Goal: Task Accomplishment & Management: Use online tool/utility

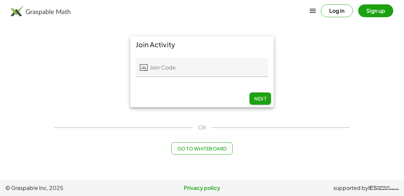
click at [135, 14] on div "Log in Sign up" at bounding box center [202, 11] width 404 height 16
click at [344, 4] on div "Log in Sign up" at bounding box center [202, 11] width 404 height 16
click at [339, 7] on button "Log in" at bounding box center [337, 10] width 32 height 13
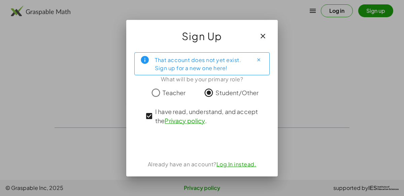
click at [260, 34] on icon "button" at bounding box center [263, 36] width 8 height 8
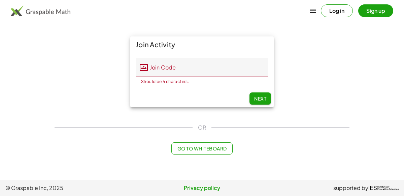
click at [352, 89] on div "Join Activity Join Code Join Code Should be 5 characters. 0 / 5 Next" at bounding box center [202, 71] width 303 height 79
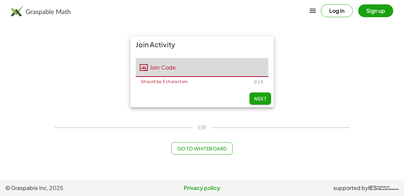
click at [162, 65] on input "Join Code" at bounding box center [208, 67] width 121 height 19
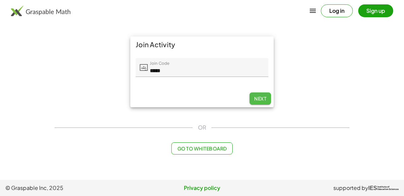
click at [265, 95] on span "Next" at bounding box center [260, 98] width 12 height 6
type input "*****"
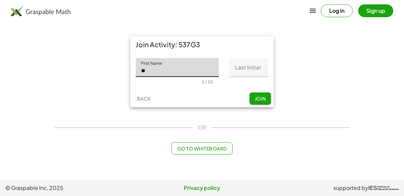
type input "**"
click at [259, 67] on input "Last Initial" at bounding box center [249, 67] width 39 height 19
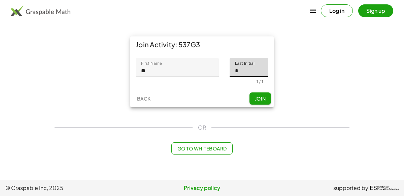
type input "*"
click at [346, 102] on div "Join Activity: 537G3 First Name First Name ** 2 / 20 Last Initial Last Initial …" at bounding box center [202, 71] width 303 height 79
click at [270, 96] on button "Join" at bounding box center [261, 98] width 22 height 12
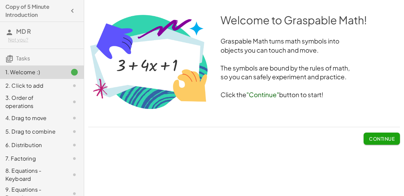
click at [380, 137] on span "Continue" at bounding box center [382, 138] width 26 height 6
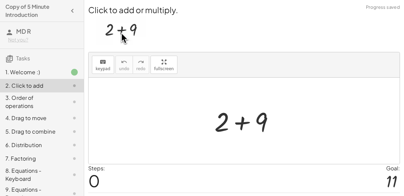
click at [264, 129] on div at bounding box center [247, 120] width 72 height 35
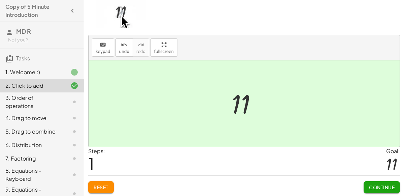
scroll to position [17, 0]
click at [390, 182] on button "Continue" at bounding box center [382, 187] width 36 height 12
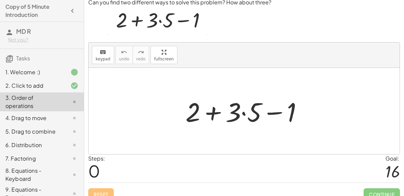
click at [244, 113] on div at bounding box center [246, 111] width 129 height 35
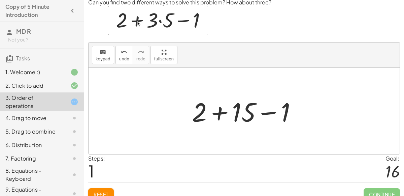
click at [219, 112] on div at bounding box center [247, 111] width 117 height 35
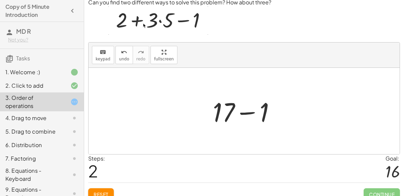
click at [247, 111] on div at bounding box center [247, 111] width 75 height 35
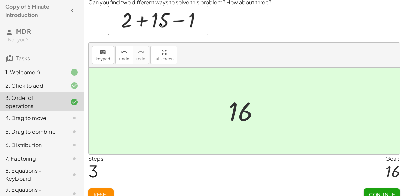
click at [383, 188] on button "Continue" at bounding box center [382, 194] width 36 height 12
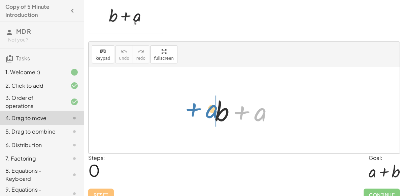
drag, startPoint x: 264, startPoint y: 112, endPoint x: 214, endPoint y: 110, distance: 50.0
click at [214, 110] on div at bounding box center [247, 110] width 70 height 35
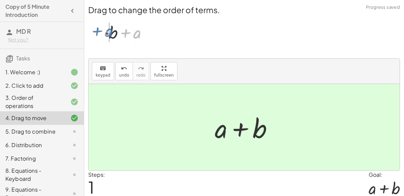
scroll to position [24, 0]
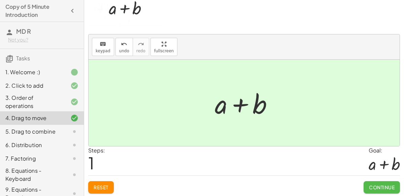
click at [399, 183] on button "Continue" at bounding box center [382, 187] width 36 height 12
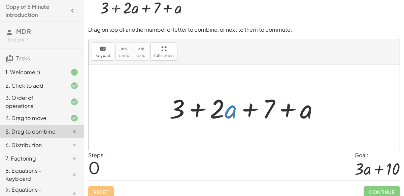
click at [231, 111] on div at bounding box center [247, 107] width 162 height 35
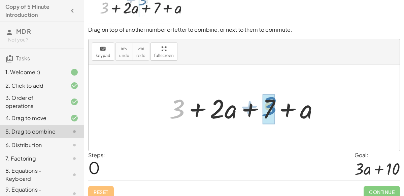
drag, startPoint x: 178, startPoint y: 102, endPoint x: 270, endPoint y: 100, distance: 91.4
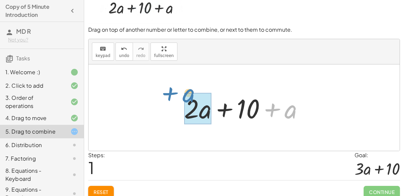
drag, startPoint x: 281, startPoint y: 111, endPoint x: 179, endPoint y: 94, distance: 103.7
click at [179, 94] on div "+ 3 + · 2 · a + 7 + a + a + + · 2 · a + a 10" at bounding box center [244, 108] width 140 height 38
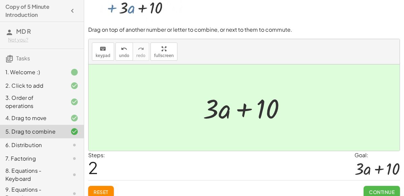
click at [378, 191] on span "Continue" at bounding box center [382, 192] width 26 height 6
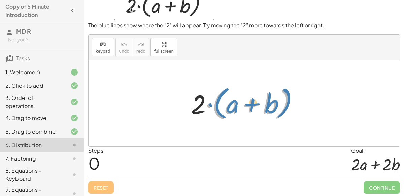
click at [209, 106] on div at bounding box center [247, 103] width 118 height 39
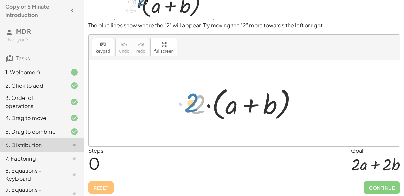
drag, startPoint x: 201, startPoint y: 105, endPoint x: 193, endPoint y: 104, distance: 7.6
click at [193, 104] on div at bounding box center [247, 103] width 118 height 39
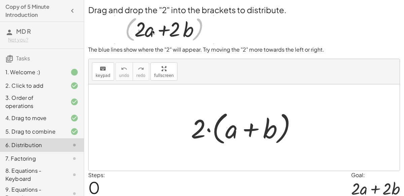
scroll to position [0, 0]
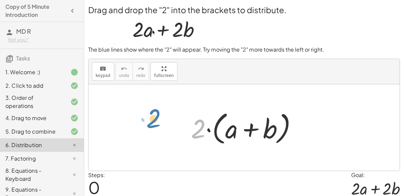
drag, startPoint x: 193, startPoint y: 133, endPoint x: 147, endPoint y: 123, distance: 46.7
click at [147, 123] on div "· 2 · 2 · ( + a + b )" at bounding box center [244, 127] width 311 height 86
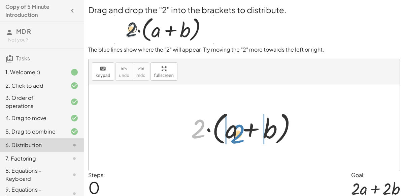
drag, startPoint x: 195, startPoint y: 128, endPoint x: 233, endPoint y: 133, distance: 37.8
click at [233, 133] on div at bounding box center [247, 127] width 118 height 39
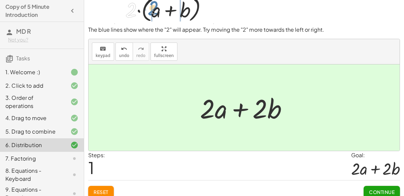
scroll to position [22, 0]
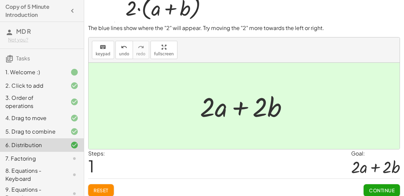
click at [384, 187] on span "Continue" at bounding box center [382, 190] width 26 height 6
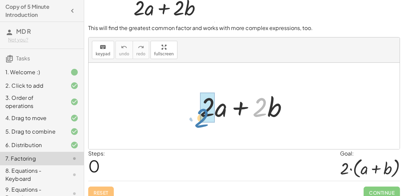
drag, startPoint x: 263, startPoint y: 111, endPoint x: 205, endPoint y: 121, distance: 59.5
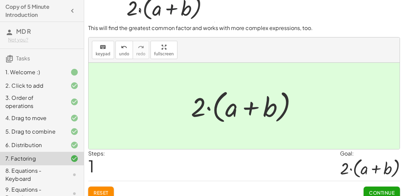
click at [383, 189] on span "Continue" at bounding box center [382, 192] width 26 height 6
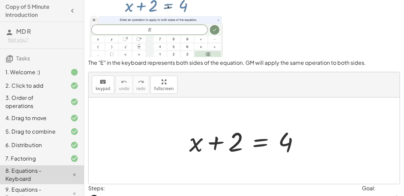
click at [261, 139] on div at bounding box center [247, 140] width 122 height 35
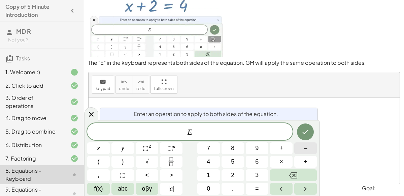
click at [312, 148] on button "–" at bounding box center [306, 148] width 23 height 12
click at [309, 136] on button "Done" at bounding box center [305, 131] width 17 height 17
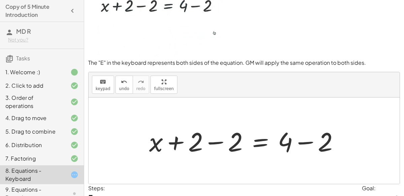
click at [218, 142] on div at bounding box center [247, 140] width 202 height 35
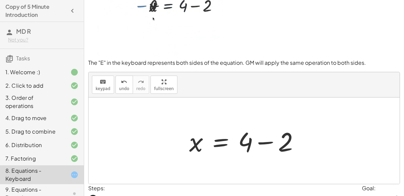
click at [263, 141] on div at bounding box center [247, 140] width 122 height 35
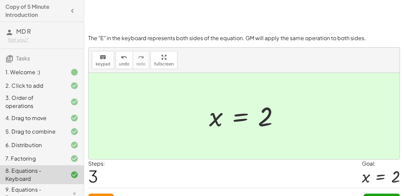
scroll to position [59, 0]
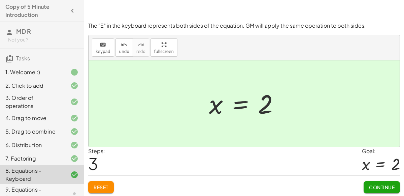
click at [391, 185] on span "Continue" at bounding box center [382, 187] width 26 height 6
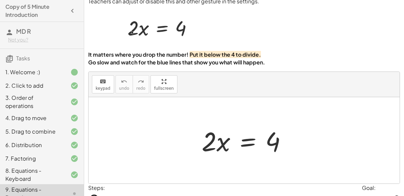
scroll to position [0, 0]
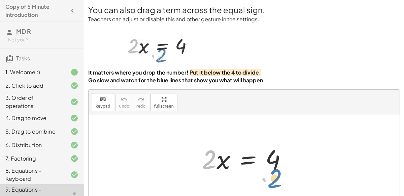
drag, startPoint x: 211, startPoint y: 159, endPoint x: 276, endPoint y: 178, distance: 67.6
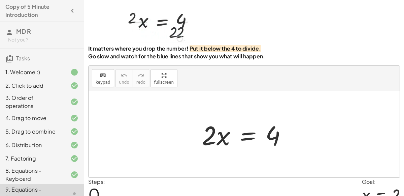
scroll to position [23, 0]
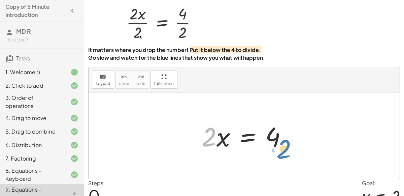
drag, startPoint x: 211, startPoint y: 136, endPoint x: 286, endPoint y: 148, distance: 75.7
click at [286, 148] on div at bounding box center [247, 135] width 97 height 35
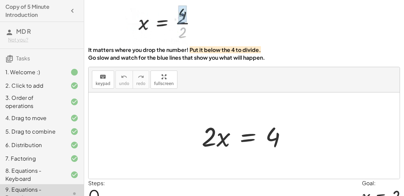
click at [247, 137] on div at bounding box center [247, 135] width 97 height 35
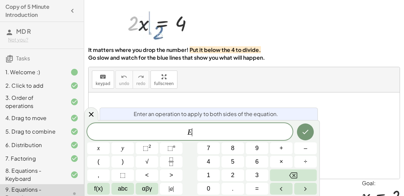
click at [318, 112] on div at bounding box center [244, 135] width 311 height 86
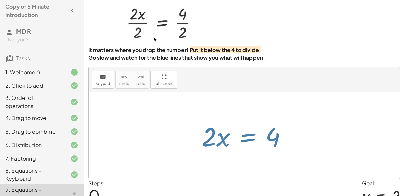
click at [318, 112] on div at bounding box center [244, 135] width 311 height 86
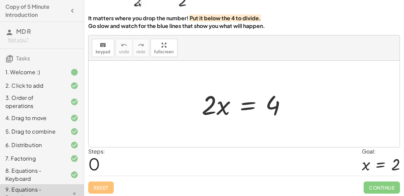
scroll to position [54, 0]
click at [276, 121] on div "· 2 · x = 4" at bounding box center [244, 104] width 105 height 38
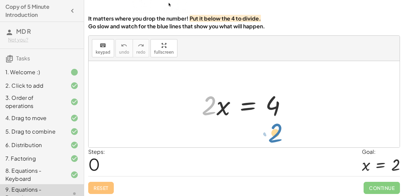
drag, startPoint x: 210, startPoint y: 103, endPoint x: 276, endPoint y: 130, distance: 71.6
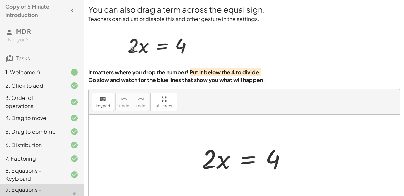
scroll to position [0, 0]
drag, startPoint x: 209, startPoint y: 168, endPoint x: 191, endPoint y: 134, distance: 38.1
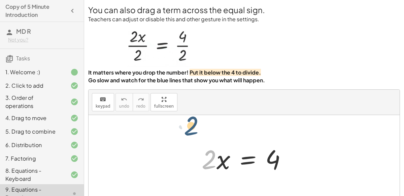
click at [191, 134] on div "· 2 · 2 · x = 4" at bounding box center [244, 158] width 311 height 86
click at [224, 168] on div at bounding box center [247, 158] width 97 height 35
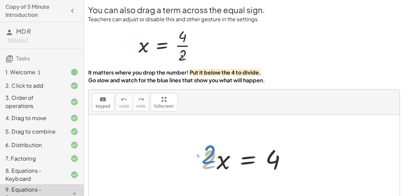
drag, startPoint x: 209, startPoint y: 154, endPoint x: 208, endPoint y: 149, distance: 5.1
click at [208, 149] on div at bounding box center [247, 158] width 97 height 35
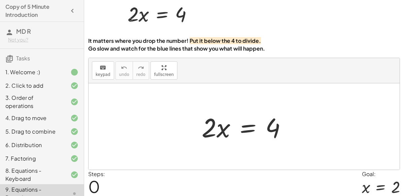
scroll to position [38, 0]
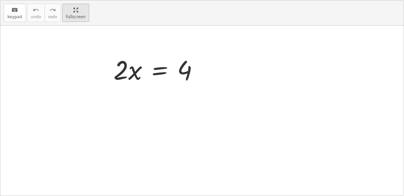
click at [164, 111] on div "keyboard keypad undo undo redo redo fullscreen · 2 · x = 4 ×" at bounding box center [202, 97] width 404 height 195
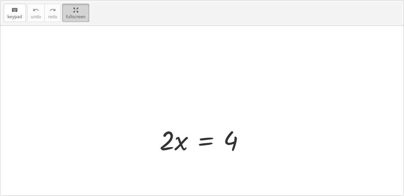
scroll to position [0, 0]
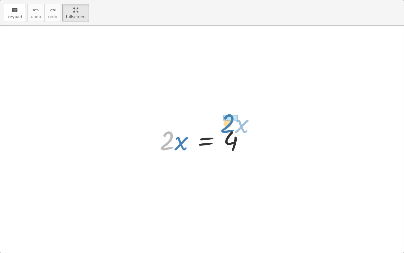
drag, startPoint x: 166, startPoint y: 132, endPoint x: 226, endPoint y: 114, distance: 63.1
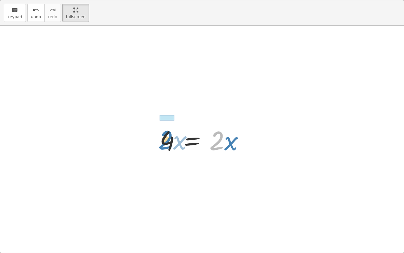
drag, startPoint x: 216, startPoint y: 138, endPoint x: 165, endPoint y: 137, distance: 51.2
click at [165, 137] on div at bounding box center [204, 139] width 97 height 35
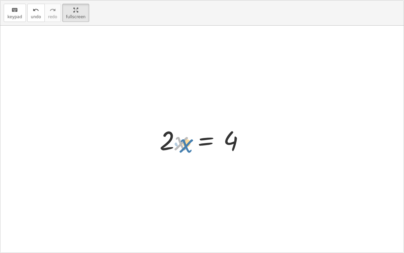
drag, startPoint x: 182, startPoint y: 144, endPoint x: 186, endPoint y: 145, distance: 4.3
click at [186, 145] on div at bounding box center [204, 139] width 97 height 35
drag, startPoint x: 167, startPoint y: 145, endPoint x: 235, endPoint y: 159, distance: 69.9
click at [235, 159] on div "· 2 · x = 4 4 = · 2 · x · 2 · 2 · x = 4" at bounding box center [202, 139] width 404 height 227
drag, startPoint x: 165, startPoint y: 148, endPoint x: 163, endPoint y: 151, distance: 4.1
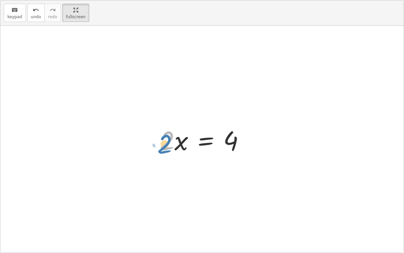
click at [163, 151] on div at bounding box center [204, 139] width 97 height 35
click at [79, 0] on html "Copy of 5 Minute Introduction MD R Not you? Tasks 1. Welcome :) 2. Click to add…" at bounding box center [202, 126] width 404 height 253
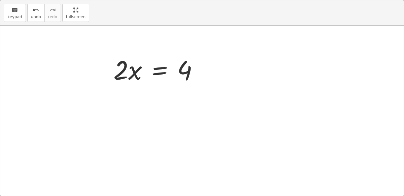
scroll to position [55, 0]
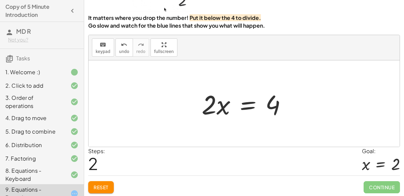
click at [245, 102] on div at bounding box center [247, 103] width 97 height 35
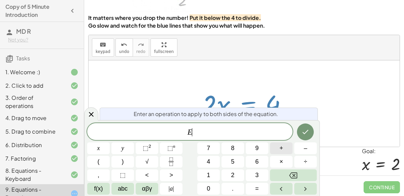
click at [285, 150] on button "+" at bounding box center [281, 148] width 23 height 12
click at [308, 173] on button "Backspace" at bounding box center [293, 175] width 47 height 12
click at [308, 165] on button "÷" at bounding box center [306, 162] width 23 height 12
click at [231, 170] on button "2" at bounding box center [233, 175] width 23 height 12
click at [305, 136] on button "Done" at bounding box center [305, 131] width 17 height 17
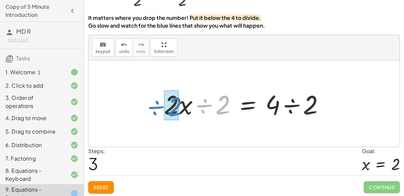
drag, startPoint x: 222, startPoint y: 114, endPoint x: 174, endPoint y: 116, distance: 47.5
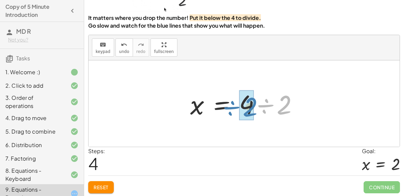
drag, startPoint x: 280, startPoint y: 109, endPoint x: 244, endPoint y: 111, distance: 36.1
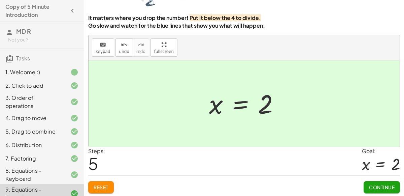
click at [375, 184] on span "Continue" at bounding box center [382, 187] width 26 height 6
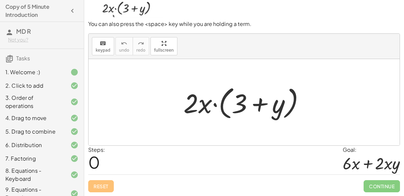
scroll to position [54, 0]
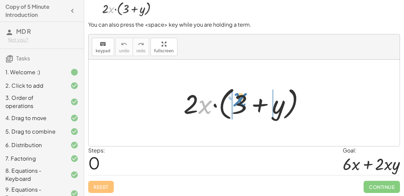
drag, startPoint x: 206, startPoint y: 105, endPoint x: 241, endPoint y: 98, distance: 35.8
click at [241, 98] on div at bounding box center [246, 103] width 133 height 39
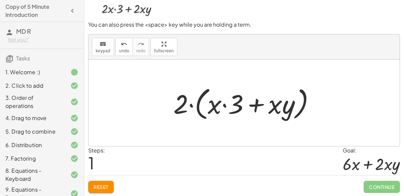
click at [100, 179] on div "Reset Continue" at bounding box center [244, 184] width 312 height 18
click at [96, 184] on span "Reset" at bounding box center [101, 187] width 15 height 6
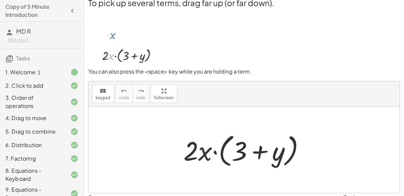
scroll to position [8, 0]
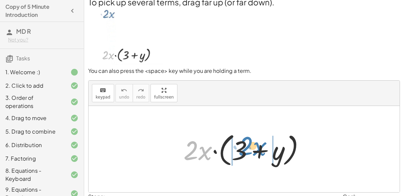
drag, startPoint x: 206, startPoint y: 151, endPoint x: 258, endPoint y: 146, distance: 52.1
click at [258, 146] on div at bounding box center [246, 149] width 133 height 39
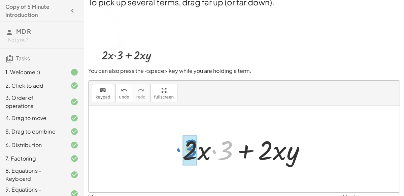
drag, startPoint x: 229, startPoint y: 152, endPoint x: 194, endPoint y: 150, distance: 35.4
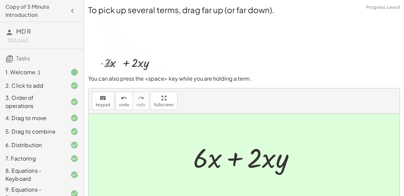
scroll to position [54, 0]
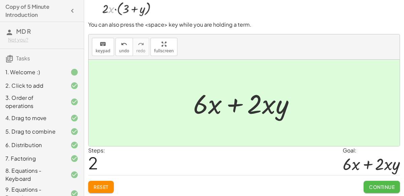
click at [370, 187] on span "Continue" at bounding box center [382, 187] width 26 height 6
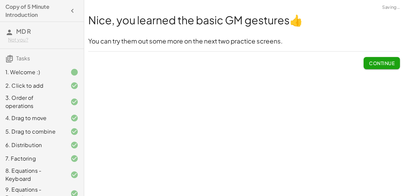
scroll to position [0, 0]
click at [389, 59] on button "Continue" at bounding box center [382, 63] width 36 height 12
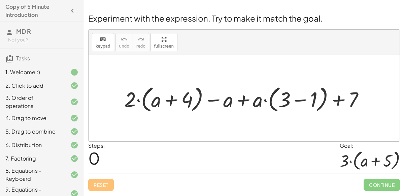
click at [245, 90] on div at bounding box center [247, 98] width 252 height 31
drag, startPoint x: 130, startPoint y: 99, endPoint x: 159, endPoint y: 98, distance: 28.3
click at [159, 98] on div at bounding box center [247, 98] width 252 height 31
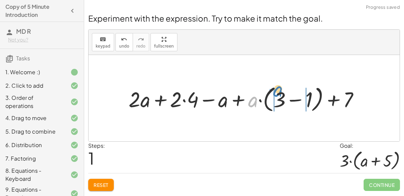
drag, startPoint x: 255, startPoint y: 101, endPoint x: 280, endPoint y: 91, distance: 27.1
click at [280, 91] on div at bounding box center [246, 98] width 243 height 31
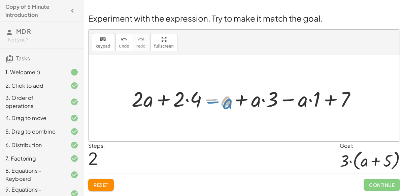
click at [225, 104] on div at bounding box center [246, 98] width 237 height 28
drag, startPoint x: 147, startPoint y: 100, endPoint x: 142, endPoint y: 96, distance: 7.2
click at [142, 96] on div at bounding box center [244, 98] width 234 height 28
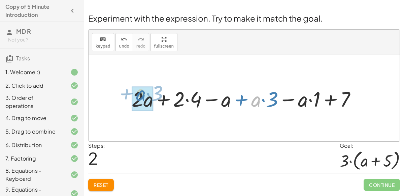
drag, startPoint x: 253, startPoint y: 99, endPoint x: 138, endPoint y: 93, distance: 115.4
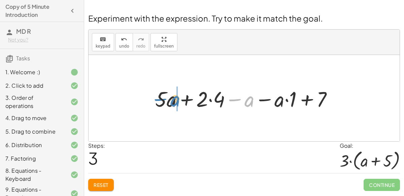
drag, startPoint x: 247, startPoint y: 99, endPoint x: 172, endPoint y: 99, distance: 74.8
click at [172, 99] on div at bounding box center [247, 98] width 190 height 28
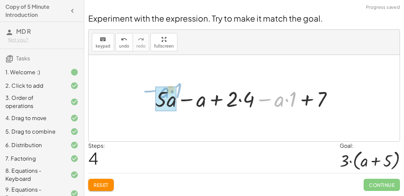
drag, startPoint x: 274, startPoint y: 102, endPoint x: 159, endPoint y: 93, distance: 115.3
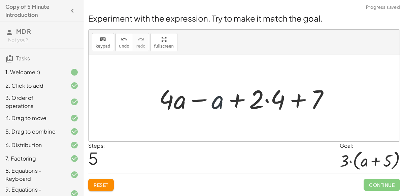
click at [213, 99] on div at bounding box center [247, 98] width 183 height 35
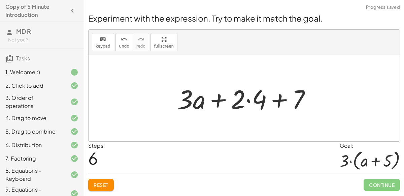
click at [241, 103] on div at bounding box center [246, 98] width 145 height 35
click at [248, 99] on div at bounding box center [246, 98] width 145 height 35
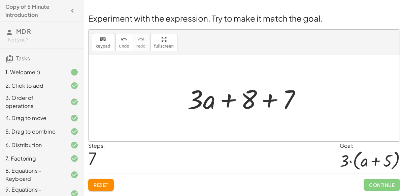
click at [268, 99] on div at bounding box center [247, 98] width 126 height 35
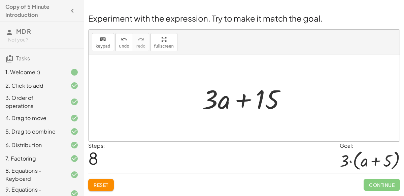
click at [97, 179] on button "Reset" at bounding box center [101, 185] width 26 height 12
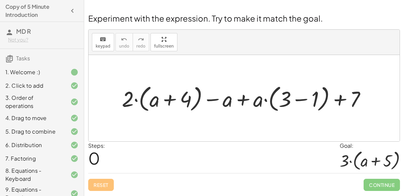
click at [129, 102] on div at bounding box center [247, 98] width 257 height 32
drag, startPoint x: 129, startPoint y: 96, endPoint x: 152, endPoint y: 100, distance: 23.7
click at [152, 100] on div at bounding box center [247, 98] width 257 height 32
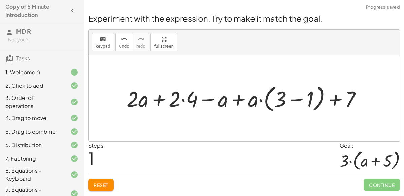
click at [256, 100] on div at bounding box center [246, 98] width 247 height 32
drag, startPoint x: 256, startPoint y: 100, endPoint x: 284, endPoint y: 107, distance: 28.9
click at [284, 107] on div at bounding box center [246, 98] width 247 height 32
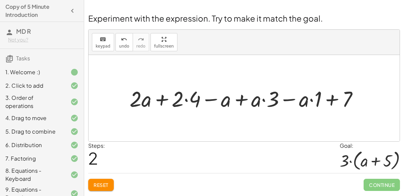
click at [96, 177] on div "Reset Continue" at bounding box center [244, 182] width 312 height 18
click at [104, 184] on span "Reset" at bounding box center [101, 185] width 15 height 6
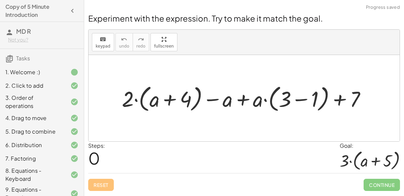
click at [174, 94] on div at bounding box center [247, 98] width 256 height 32
click at [170, 96] on div at bounding box center [247, 98] width 256 height 32
drag, startPoint x: 130, startPoint y: 98, endPoint x: 182, endPoint y: 102, distance: 52.1
click at [182, 102] on div at bounding box center [247, 98] width 256 height 32
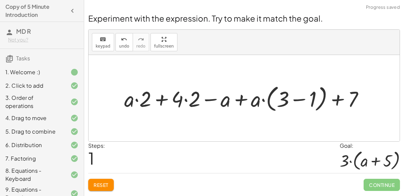
click at [256, 101] on div at bounding box center [247, 98] width 252 height 32
drag, startPoint x: 256, startPoint y: 101, endPoint x: 284, endPoint y: 101, distance: 27.6
click at [284, 101] on div at bounding box center [247, 98] width 252 height 32
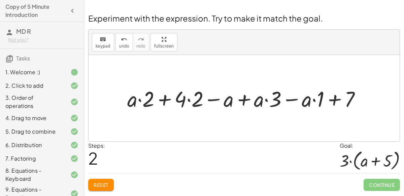
click at [255, 96] on div at bounding box center [247, 98] width 246 height 28
drag, startPoint x: 134, startPoint y: 100, endPoint x: 129, endPoint y: 99, distance: 5.2
click at [129, 99] on div at bounding box center [247, 98] width 246 height 28
drag, startPoint x: 149, startPoint y: 102, endPoint x: 153, endPoint y: 103, distance: 4.2
click at [153, 103] on div at bounding box center [247, 98] width 246 height 28
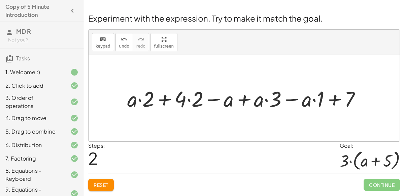
click at [105, 177] on div "Reset Continue" at bounding box center [244, 182] width 312 height 18
click at [102, 185] on span "Reset" at bounding box center [101, 185] width 15 height 6
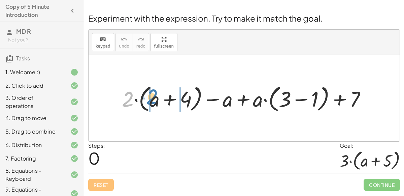
drag, startPoint x: 127, startPoint y: 101, endPoint x: 152, endPoint y: 98, distance: 24.7
click at [152, 98] on div at bounding box center [247, 98] width 256 height 32
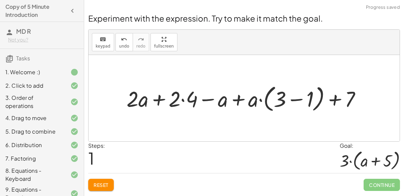
click at [142, 101] on div at bounding box center [246, 98] width 247 height 32
drag, startPoint x: 137, startPoint y: 101, endPoint x: 119, endPoint y: 93, distance: 20.1
click at [119, 93] on div "+ · 2 · ( + a + 4 ) − a + · a · ( + 3 − 1 ) + 7 · 2 + a + 4 − a + · a · ( + 3 −…" at bounding box center [244, 98] width 255 height 35
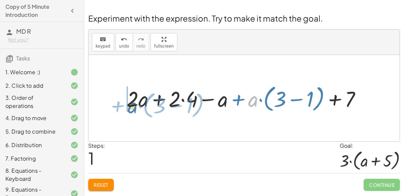
drag, startPoint x: 253, startPoint y: 100, endPoint x: 132, endPoint y: 107, distance: 120.8
click at [132, 107] on div at bounding box center [246, 98] width 247 height 32
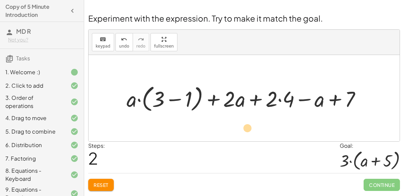
drag, startPoint x: 272, startPoint y: 102, endPoint x: 247, endPoint y: 131, distance: 37.5
drag, startPoint x: 232, startPoint y: 101, endPoint x: 130, endPoint y: 104, distance: 101.2
click at [130, 104] on div at bounding box center [246, 98] width 247 height 32
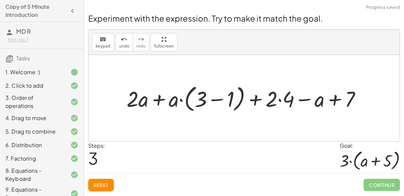
click at [101, 184] on span "Reset" at bounding box center [101, 185] width 15 height 6
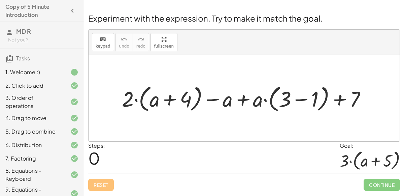
click at [246, 102] on div at bounding box center [247, 98] width 256 height 32
click at [244, 100] on div at bounding box center [247, 98] width 256 height 32
click at [353, 97] on div at bounding box center [247, 98] width 256 height 32
click at [342, 99] on div at bounding box center [247, 98] width 256 height 32
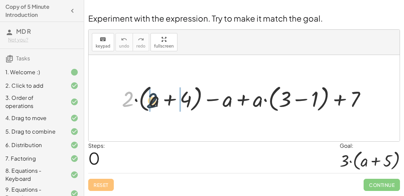
drag, startPoint x: 131, startPoint y: 95, endPoint x: 158, endPoint y: 99, distance: 27.2
click at [158, 99] on div at bounding box center [247, 98] width 256 height 32
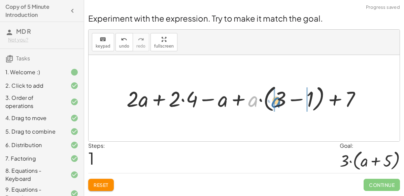
drag, startPoint x: 255, startPoint y: 100, endPoint x: 280, endPoint y: 101, distance: 25.0
click at [280, 101] on div at bounding box center [246, 98] width 247 height 32
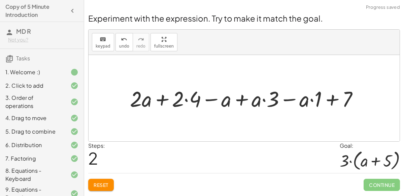
click at [187, 98] on div at bounding box center [247, 98] width 241 height 28
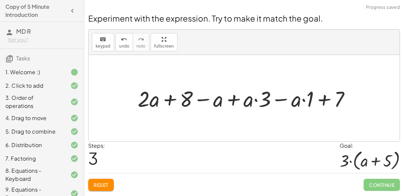
click at [304, 101] on div at bounding box center [246, 98] width 225 height 28
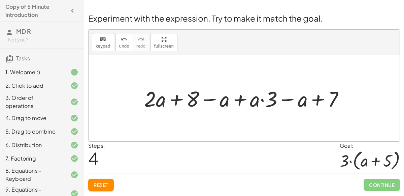
click at [232, 101] on div at bounding box center [247, 98] width 212 height 28
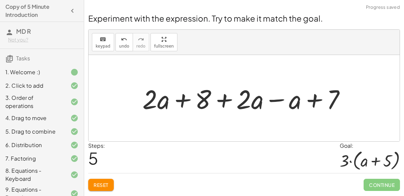
click at [229, 100] on div at bounding box center [246, 98] width 215 height 35
click at [186, 100] on div at bounding box center [246, 98] width 215 height 35
click at [278, 101] on div at bounding box center [246, 98] width 215 height 35
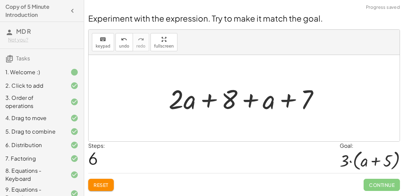
click at [210, 100] on div at bounding box center [246, 98] width 163 height 35
click at [250, 105] on div at bounding box center [246, 98] width 163 height 35
click at [104, 189] on button "Reset" at bounding box center [101, 185] width 26 height 12
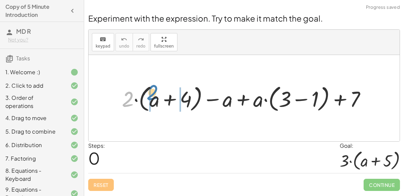
drag, startPoint x: 123, startPoint y: 99, endPoint x: 148, endPoint y: 92, distance: 25.5
click at [148, 92] on div at bounding box center [247, 98] width 257 height 32
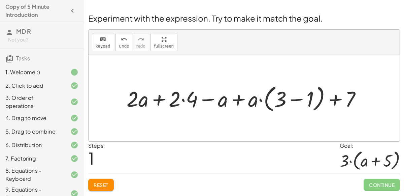
click at [182, 100] on div at bounding box center [246, 98] width 247 height 32
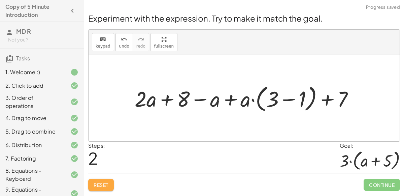
click at [100, 182] on span "Reset" at bounding box center [101, 185] width 15 height 6
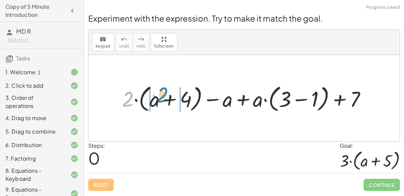
drag, startPoint x: 121, startPoint y: 98, endPoint x: 155, endPoint y: 94, distance: 34.7
click at [155, 94] on div at bounding box center [247, 98] width 256 height 32
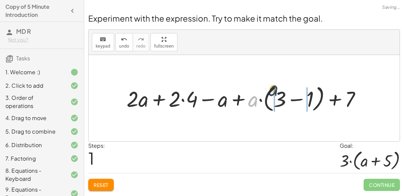
drag, startPoint x: 254, startPoint y: 103, endPoint x: 276, endPoint y: 92, distance: 24.3
click at [276, 92] on div at bounding box center [246, 98] width 247 height 32
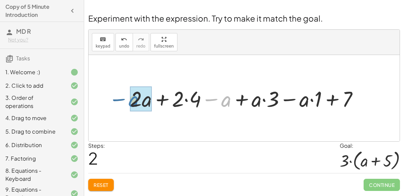
drag, startPoint x: 222, startPoint y: 102, endPoint x: 132, endPoint y: 101, distance: 90.3
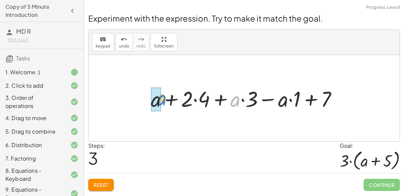
drag, startPoint x: 237, startPoint y: 99, endPoint x: 169, endPoint y: 94, distance: 68.6
click at [169, 94] on div at bounding box center [247, 98] width 199 height 28
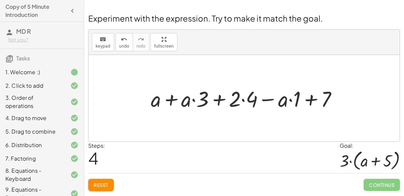
click at [174, 98] on div at bounding box center [247, 98] width 199 height 28
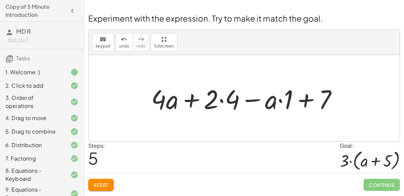
click at [224, 100] on div at bounding box center [247, 98] width 199 height 35
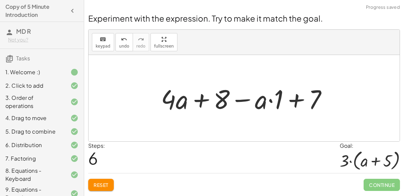
click at [272, 102] on div at bounding box center [247, 98] width 179 height 35
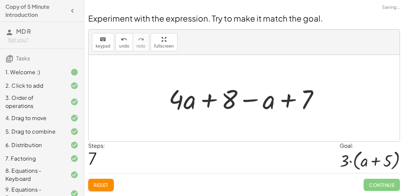
click at [256, 100] on div at bounding box center [246, 98] width 163 height 35
click at [287, 105] on div at bounding box center [246, 98] width 163 height 35
click at [271, 103] on div at bounding box center [246, 98] width 163 height 35
drag, startPoint x: 271, startPoint y: 103, endPoint x: 196, endPoint y: 110, distance: 75.5
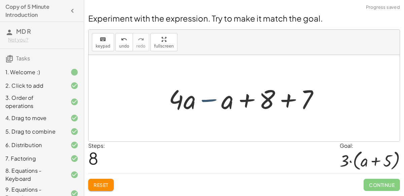
click at [217, 104] on div at bounding box center [246, 98] width 163 height 35
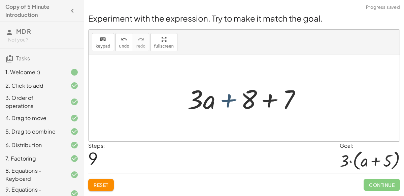
click at [224, 103] on div at bounding box center [247, 98] width 126 height 35
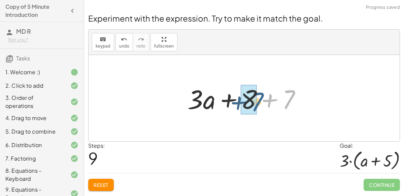
drag, startPoint x: 293, startPoint y: 96, endPoint x: 261, endPoint y: 99, distance: 31.8
click at [261, 99] on div at bounding box center [247, 98] width 126 height 35
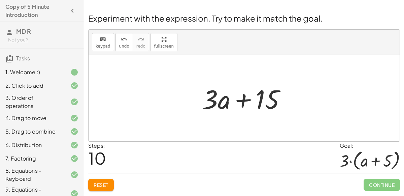
click at [99, 182] on span "Reset" at bounding box center [101, 185] width 15 height 6
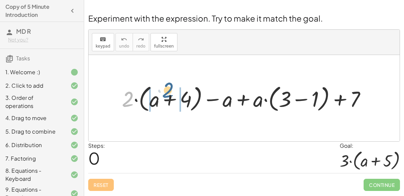
drag, startPoint x: 131, startPoint y: 101, endPoint x: 168, endPoint y: 93, distance: 37.4
click at [168, 93] on div at bounding box center [247, 98] width 257 height 32
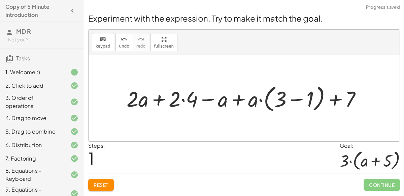
click at [260, 99] on div at bounding box center [246, 98] width 247 height 32
click at [175, 101] on div at bounding box center [246, 98] width 247 height 32
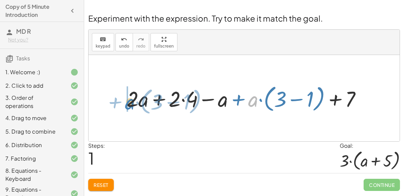
drag, startPoint x: 254, startPoint y: 105, endPoint x: 131, endPoint y: 107, distance: 123.0
click at [131, 107] on div at bounding box center [246, 98] width 247 height 32
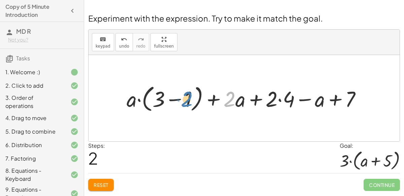
drag, startPoint x: 228, startPoint y: 101, endPoint x: 184, endPoint y: 101, distance: 43.5
click at [184, 101] on div at bounding box center [246, 98] width 247 height 32
click at [109, 180] on button "Reset" at bounding box center [101, 185] width 26 height 12
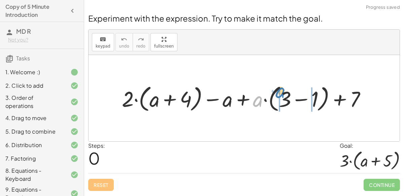
drag, startPoint x: 260, startPoint y: 104, endPoint x: 285, endPoint y: 95, distance: 26.4
click at [285, 95] on div at bounding box center [247, 98] width 256 height 32
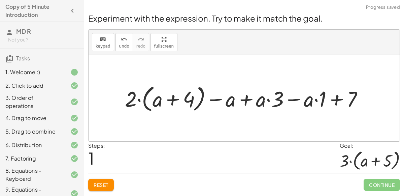
click at [237, 99] on div at bounding box center [247, 98] width 250 height 32
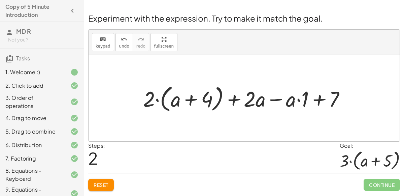
click at [300, 101] on div at bounding box center [247, 98] width 214 height 32
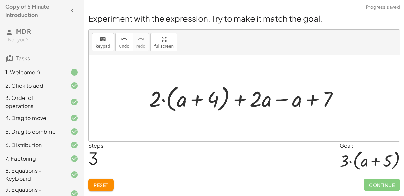
click at [315, 100] on div at bounding box center [247, 98] width 202 height 32
click at [279, 100] on div at bounding box center [247, 98] width 202 height 32
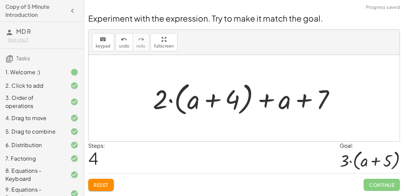
click at [302, 102] on div at bounding box center [247, 98] width 194 height 39
click at [267, 104] on div at bounding box center [247, 98] width 194 height 39
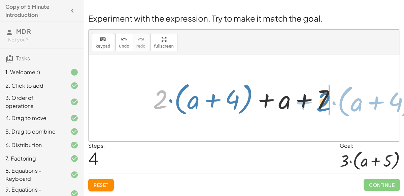
drag, startPoint x: 157, startPoint y: 103, endPoint x: 320, endPoint y: 105, distance: 163.1
click at [320, 105] on div at bounding box center [247, 98] width 194 height 39
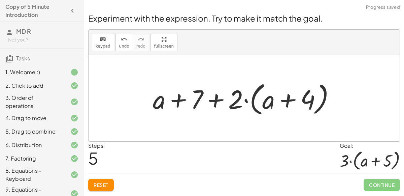
click at [215, 104] on div at bounding box center [247, 98] width 194 height 39
click at [179, 103] on div at bounding box center [247, 98] width 194 height 39
drag, startPoint x: 198, startPoint y: 100, endPoint x: 234, endPoint y: 101, distance: 36.1
click at [234, 101] on div at bounding box center [247, 98] width 194 height 39
drag, startPoint x: 231, startPoint y: 103, endPoint x: 267, endPoint y: 98, distance: 36.0
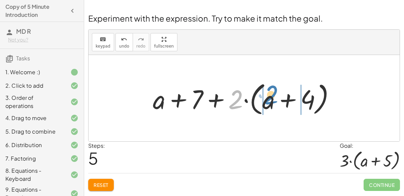
click at [267, 98] on div at bounding box center [247, 98] width 194 height 39
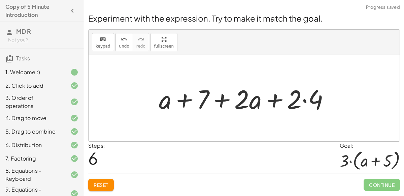
click at [309, 99] on div at bounding box center [247, 98] width 183 height 35
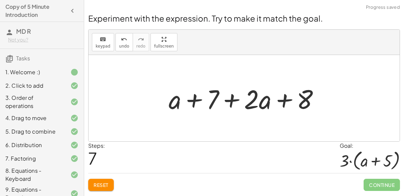
click at [256, 99] on div at bounding box center [246, 98] width 163 height 35
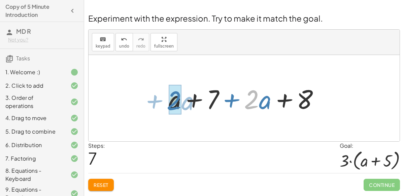
drag, startPoint x: 254, startPoint y: 102, endPoint x: 177, endPoint y: 103, distance: 76.9
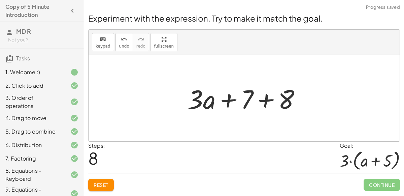
click at [250, 99] on div at bounding box center [247, 98] width 126 height 35
click at [262, 100] on div at bounding box center [247, 98] width 126 height 35
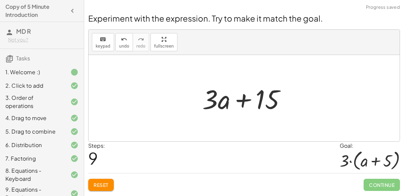
click at [105, 175] on div "Reset Continue" at bounding box center [244, 182] width 312 height 18
click at [109, 179] on button "Reset" at bounding box center [101, 185] width 26 height 12
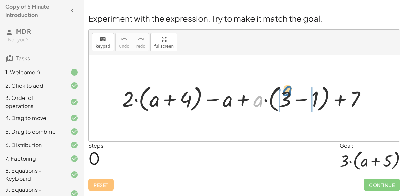
drag, startPoint x: 259, startPoint y: 96, endPoint x: 289, endPoint y: 88, distance: 31.6
click at [289, 88] on div at bounding box center [247, 98] width 257 height 32
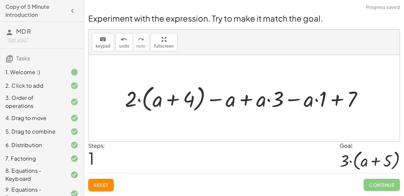
click at [250, 99] on div at bounding box center [247, 98] width 251 height 32
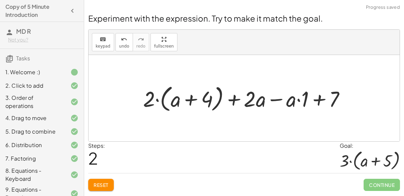
click at [282, 98] on div at bounding box center [247, 98] width 215 height 32
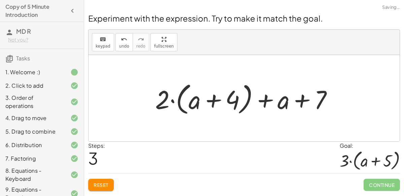
click at [291, 100] on div at bounding box center [247, 98] width 194 height 39
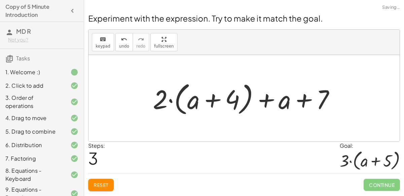
click at [304, 100] on div at bounding box center [247, 98] width 194 height 39
drag, startPoint x: 327, startPoint y: 94, endPoint x: 163, endPoint y: 79, distance: 164.8
click at [163, 79] on div at bounding box center [247, 98] width 194 height 39
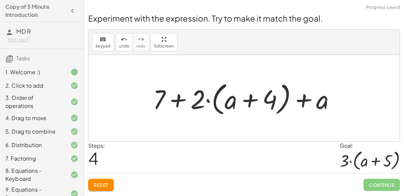
click at [169, 99] on div at bounding box center [247, 98] width 194 height 39
click at [183, 100] on div at bounding box center [247, 98] width 194 height 39
drag, startPoint x: 316, startPoint y: 99, endPoint x: 209, endPoint y: 88, distance: 107.8
click at [209, 88] on div at bounding box center [247, 98] width 194 height 39
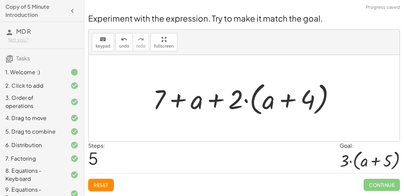
click at [176, 101] on div at bounding box center [247, 98] width 194 height 39
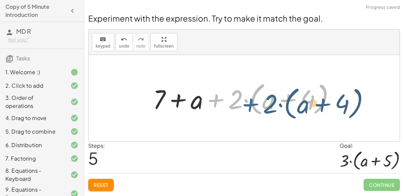
drag, startPoint x: 203, startPoint y: 101, endPoint x: 227, endPoint y: 102, distance: 24.3
click at [227, 102] on div at bounding box center [247, 98] width 194 height 39
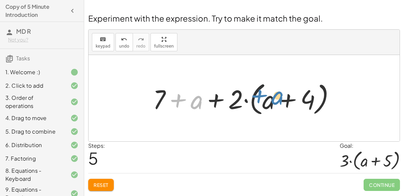
drag, startPoint x: 193, startPoint y: 103, endPoint x: 275, endPoint y: 99, distance: 81.3
click at [275, 99] on div at bounding box center [247, 98] width 194 height 39
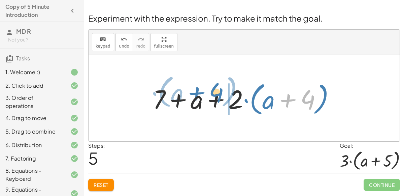
drag, startPoint x: 289, startPoint y: 101, endPoint x: 195, endPoint y: 93, distance: 94.0
click at [195, 93] on div at bounding box center [247, 98] width 194 height 39
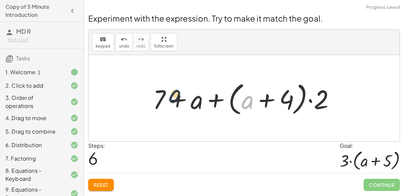
drag, startPoint x: 243, startPoint y: 103, endPoint x: 153, endPoint y: 97, distance: 89.9
click at [153, 97] on div at bounding box center [247, 98] width 194 height 39
drag, startPoint x: 246, startPoint y: 100, endPoint x: 147, endPoint y: 100, distance: 99.8
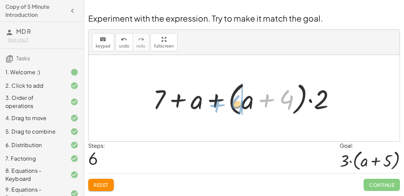
drag, startPoint x: 290, startPoint y: 94, endPoint x: 240, endPoint y: 99, distance: 49.5
click at [240, 99] on div at bounding box center [247, 98] width 194 height 39
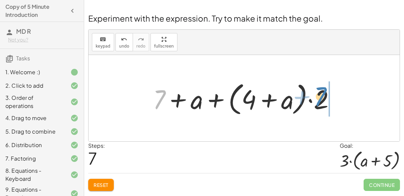
drag, startPoint x: 159, startPoint y: 108, endPoint x: 321, endPoint y: 106, distance: 161.8
click at [321, 106] on div at bounding box center [247, 98] width 194 height 39
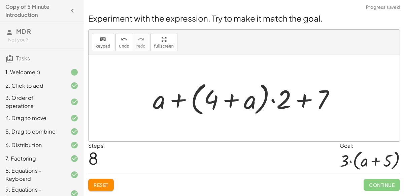
click at [288, 103] on div at bounding box center [247, 98] width 194 height 39
click at [307, 99] on div at bounding box center [247, 98] width 194 height 39
click at [280, 105] on div at bounding box center [247, 98] width 194 height 39
drag, startPoint x: 280, startPoint y: 105, endPoint x: 264, endPoint y: 104, distance: 16.5
click at [264, 104] on div at bounding box center [247, 98] width 194 height 39
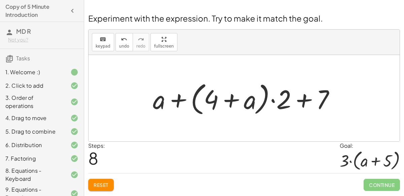
click at [276, 103] on div at bounding box center [247, 98] width 194 height 39
drag, startPoint x: 279, startPoint y: 103, endPoint x: 244, endPoint y: 106, distance: 35.5
click at [244, 106] on div at bounding box center [247, 98] width 194 height 39
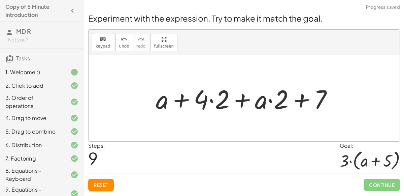
click at [216, 101] on div at bounding box center [247, 98] width 189 height 35
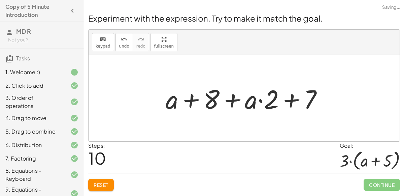
click at [243, 103] on div at bounding box center [246, 98] width 169 height 35
click at [267, 102] on div at bounding box center [246, 98] width 169 height 35
click at [308, 101] on div at bounding box center [246, 98] width 169 height 35
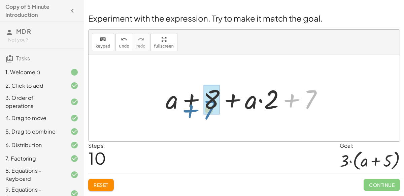
drag, startPoint x: 316, startPoint y: 98, endPoint x: 216, endPoint y: 108, distance: 100.6
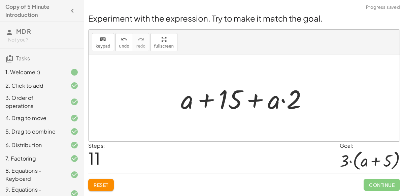
click at [278, 100] on div at bounding box center [247, 98] width 139 height 35
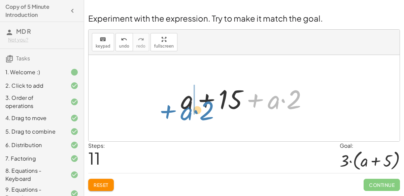
drag, startPoint x: 253, startPoint y: 98, endPoint x: 165, endPoint y: 109, distance: 88.3
click at [165, 109] on div "+ · 2 · ( + a + 4 ) − a + · a · ( + 3 − 1 ) + 7 + · 2 · ( + a + 4 ) − a + · a ·…" at bounding box center [244, 98] width 311 height 86
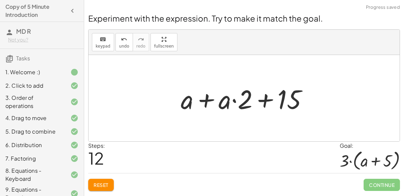
click at [205, 102] on div at bounding box center [247, 98] width 139 height 35
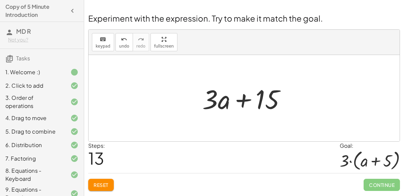
click at [102, 180] on button "Reset" at bounding box center [101, 185] width 26 height 12
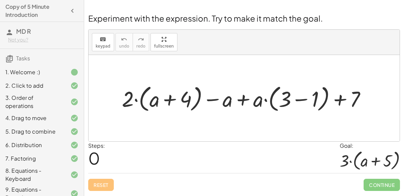
click at [158, 99] on div at bounding box center [247, 98] width 257 height 32
click at [163, 98] on div at bounding box center [247, 98] width 257 height 32
click at [126, 104] on div at bounding box center [247, 98] width 257 height 32
click at [225, 101] on div at bounding box center [247, 98] width 257 height 32
click at [239, 102] on div at bounding box center [247, 98] width 257 height 32
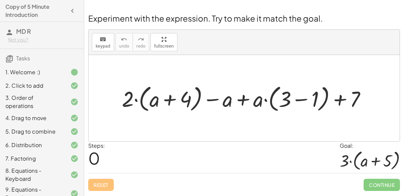
click at [241, 101] on div at bounding box center [247, 98] width 257 height 32
drag, startPoint x: 256, startPoint y: 102, endPoint x: 229, endPoint y: 102, distance: 27.0
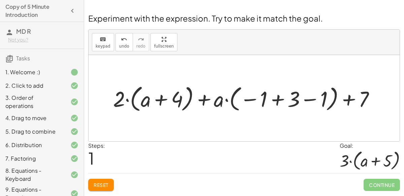
click at [219, 102] on div at bounding box center [247, 98] width 274 height 32
drag, startPoint x: 219, startPoint y: 102, endPoint x: 259, endPoint y: 98, distance: 39.3
click at [259, 98] on div at bounding box center [247, 98] width 274 height 32
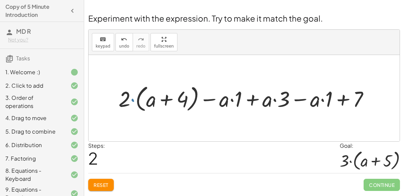
click at [132, 100] on div at bounding box center [246, 98] width 263 height 32
drag, startPoint x: 124, startPoint y: 102, endPoint x: 148, endPoint y: 105, distance: 23.7
click at [148, 105] on div at bounding box center [246, 98] width 263 height 32
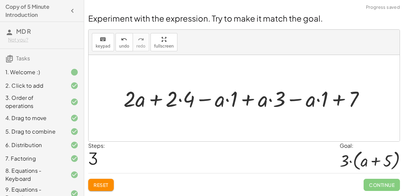
click at [224, 98] on div at bounding box center [247, 98] width 254 height 28
click at [193, 100] on div at bounding box center [247, 98] width 254 height 28
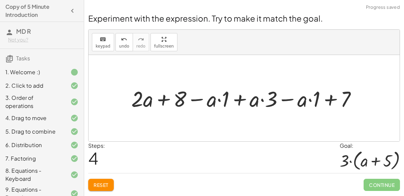
click at [222, 100] on div at bounding box center [247, 98] width 238 height 28
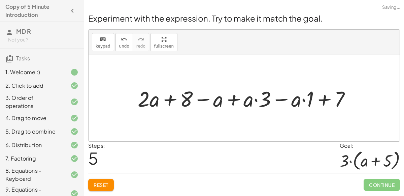
click at [254, 101] on div at bounding box center [246, 98] width 225 height 28
click at [323, 100] on div at bounding box center [246, 98] width 225 height 28
drag, startPoint x: 306, startPoint y: 102, endPoint x: 288, endPoint y: 105, distance: 17.7
click at [288, 105] on div at bounding box center [246, 98] width 225 height 28
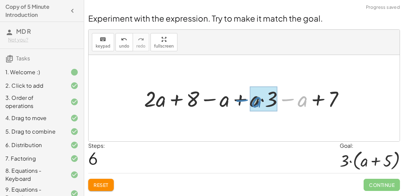
drag, startPoint x: 303, startPoint y: 99, endPoint x: 257, endPoint y: 100, distance: 45.8
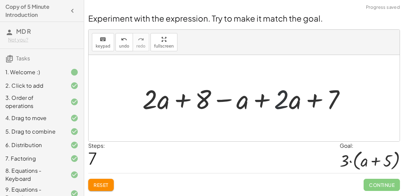
click at [284, 104] on div at bounding box center [246, 98] width 215 height 35
drag, startPoint x: 280, startPoint y: 102, endPoint x: 149, endPoint y: 103, distance: 131.8
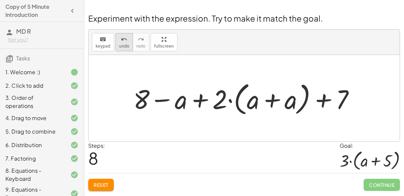
click at [116, 47] on button "undo undo" at bounding box center [125, 42] width 18 height 18
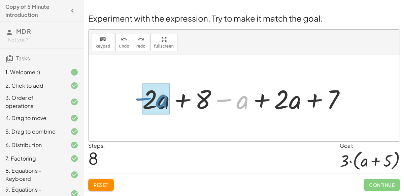
drag, startPoint x: 238, startPoint y: 101, endPoint x: 157, endPoint y: 100, distance: 80.9
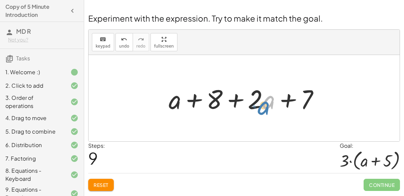
drag, startPoint x: 270, startPoint y: 103, endPoint x: 266, endPoint y: 107, distance: 5.5
click at [266, 107] on div at bounding box center [246, 98] width 163 height 35
click at [119, 48] on button "undo undo" at bounding box center [125, 42] width 18 height 18
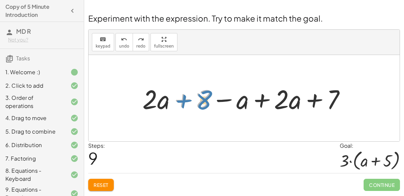
click at [202, 100] on div at bounding box center [246, 98] width 215 height 35
click at [228, 99] on div at bounding box center [246, 98] width 215 height 35
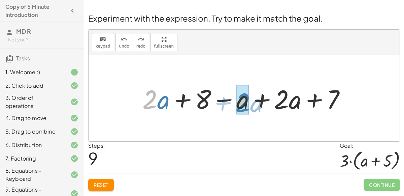
drag, startPoint x: 148, startPoint y: 98, endPoint x: 242, endPoint y: 101, distance: 93.7
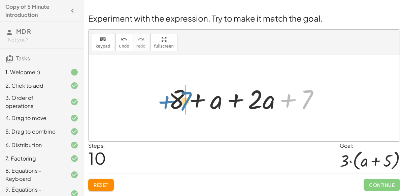
drag, startPoint x: 308, startPoint y: 98, endPoint x: 184, endPoint y: 100, distance: 124.4
click at [184, 100] on div at bounding box center [246, 98] width 163 height 35
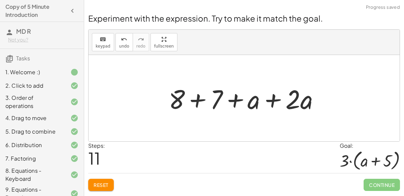
click at [198, 99] on div at bounding box center [246, 98] width 163 height 35
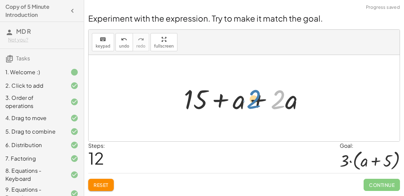
drag, startPoint x: 275, startPoint y: 104, endPoint x: 287, endPoint y: 110, distance: 13.1
click at [287, 110] on div at bounding box center [247, 98] width 133 height 35
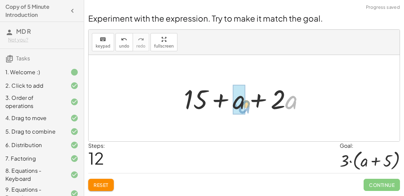
drag, startPoint x: 292, startPoint y: 100, endPoint x: 244, endPoint y: 104, distance: 48.7
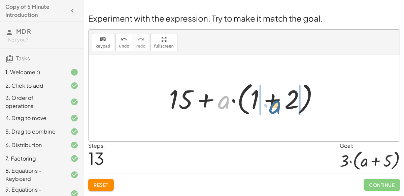
drag, startPoint x: 224, startPoint y: 102, endPoint x: 278, endPoint y: 107, distance: 53.4
click at [278, 107] on div at bounding box center [247, 98] width 162 height 39
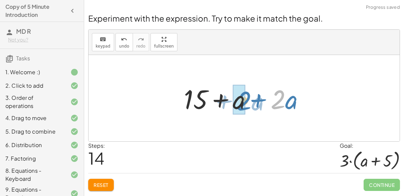
drag, startPoint x: 280, startPoint y: 107, endPoint x: 246, endPoint y: 108, distance: 33.7
click at [246, 108] on div at bounding box center [247, 98] width 133 height 35
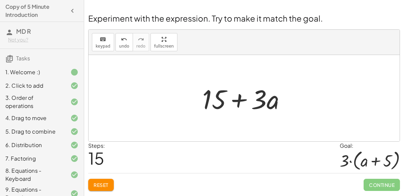
click at [113, 185] on button "Reset" at bounding box center [101, 185] width 26 height 12
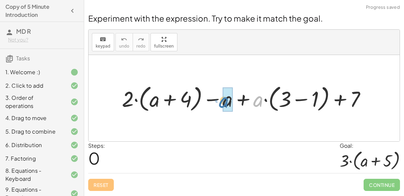
drag, startPoint x: 260, startPoint y: 98, endPoint x: 225, endPoint y: 99, distance: 35.1
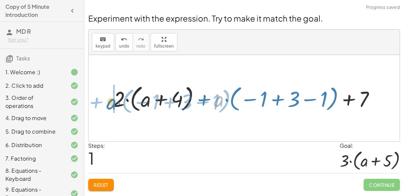
drag, startPoint x: 221, startPoint y: 99, endPoint x: 115, endPoint y: 97, distance: 105.9
click at [115, 97] on div at bounding box center [247, 98] width 274 height 32
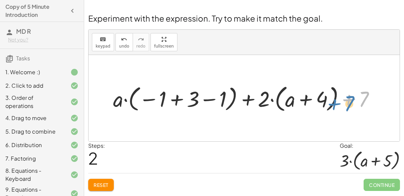
drag, startPoint x: 365, startPoint y: 98, endPoint x: 357, endPoint y: 102, distance: 9.5
click at [357, 102] on div at bounding box center [247, 98] width 274 height 32
click at [260, 98] on div at bounding box center [247, 98] width 274 height 32
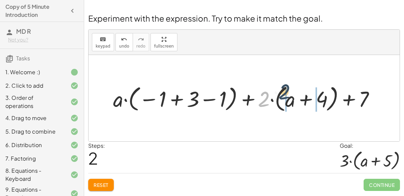
drag, startPoint x: 262, startPoint y: 99, endPoint x: 283, endPoint y: 91, distance: 22.9
click at [283, 91] on div at bounding box center [247, 98] width 274 height 32
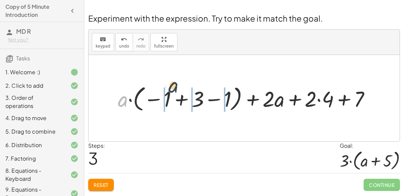
drag, startPoint x: 124, startPoint y: 103, endPoint x: 175, endPoint y: 89, distance: 53.6
click at [175, 89] on div at bounding box center [247, 98] width 265 height 31
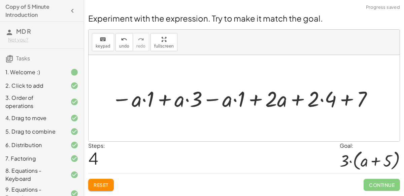
click at [364, 98] on div at bounding box center [243, 98] width 270 height 28
click at [350, 98] on div at bounding box center [243, 98] width 270 height 28
click at [341, 100] on div at bounding box center [243, 98] width 270 height 28
click at [310, 99] on div at bounding box center [243, 98] width 270 height 28
click at [320, 98] on div at bounding box center [243, 98] width 270 height 28
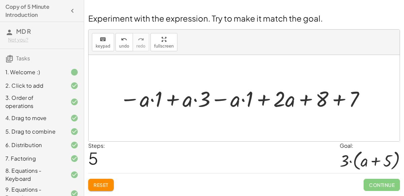
click at [174, 99] on div at bounding box center [243, 98] width 254 height 28
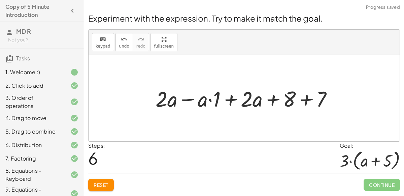
click at [190, 98] on div at bounding box center [246, 98] width 189 height 28
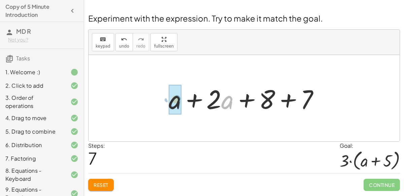
drag, startPoint x: 227, startPoint y: 101, endPoint x: 172, endPoint y: 101, distance: 54.6
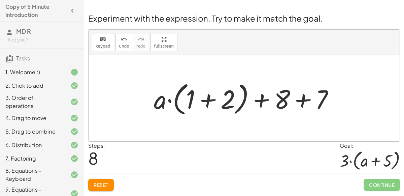
click at [299, 97] on div at bounding box center [247, 98] width 192 height 39
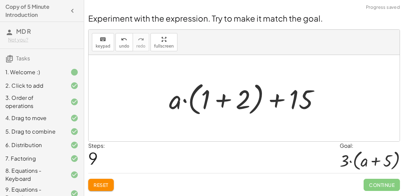
click at [276, 100] on div at bounding box center [247, 98] width 162 height 39
drag, startPoint x: 172, startPoint y: 104, endPoint x: 221, endPoint y: 92, distance: 50.6
click at [221, 92] on div at bounding box center [247, 98] width 162 height 39
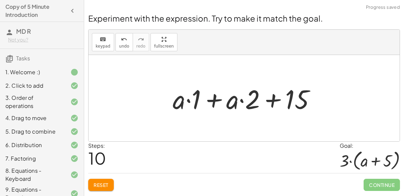
click at [269, 101] on div at bounding box center [247, 98] width 155 height 35
click at [104, 179] on button "Reset" at bounding box center [101, 185] width 26 height 12
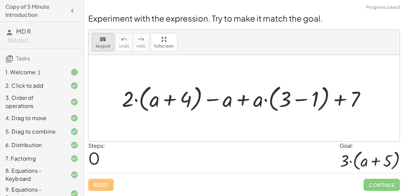
click at [98, 41] on div "keyboard" at bounding box center [103, 39] width 15 height 8
click at [100, 41] on icon "keyboard" at bounding box center [103, 39] width 6 height 8
click at [136, 121] on div at bounding box center [244, 98] width 311 height 86
drag, startPoint x: 130, startPoint y: 105, endPoint x: 192, endPoint y: 109, distance: 62.1
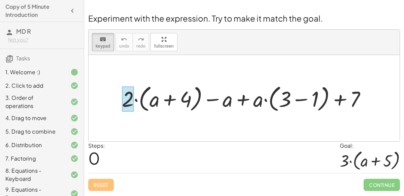
click at [125, 105] on div at bounding box center [128, 98] width 12 height 25
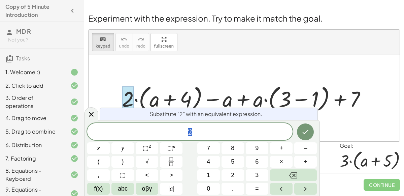
click at [208, 134] on span "2" at bounding box center [190, 131] width 206 height 9
click at [308, 129] on icon "Done" at bounding box center [306, 132] width 8 height 8
click at [306, 125] on button "Done" at bounding box center [305, 131] width 17 height 17
click at [152, 187] on button "αβγ" at bounding box center [147, 189] width 23 height 12
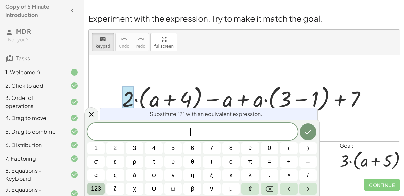
click at [98, 184] on span "123" at bounding box center [96, 188] width 10 height 9
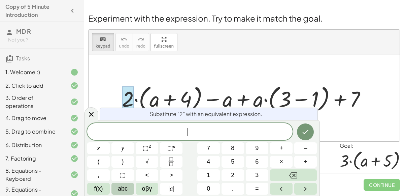
click at [118, 185] on span "abc" at bounding box center [123, 188] width 10 height 9
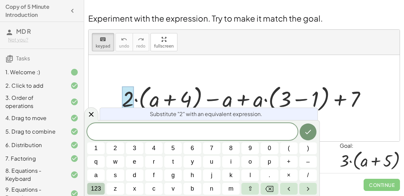
click at [96, 186] on span "123" at bounding box center [96, 188] width 10 height 9
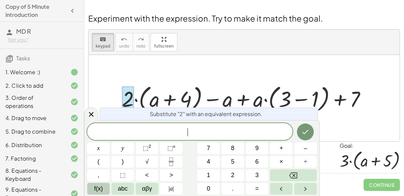
click at [99, 186] on span "f(x)" at bounding box center [98, 188] width 9 height 9
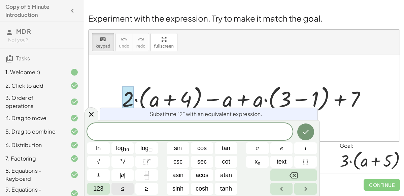
click at [99, 186] on span "123" at bounding box center [98, 188] width 10 height 9
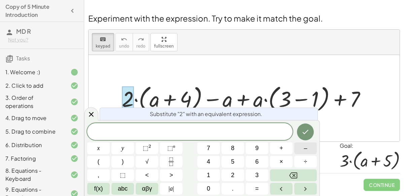
click at [307, 145] on span "–" at bounding box center [305, 148] width 3 height 9
click at [303, 121] on div "Substitute "2" with an equivalent expression. − 2 x y ⬚ 2 ⬚ n 7 8 9 + – ( ) √ 4…" at bounding box center [202, 158] width 236 height 76
click at [305, 128] on icon "Done" at bounding box center [306, 132] width 8 height 8
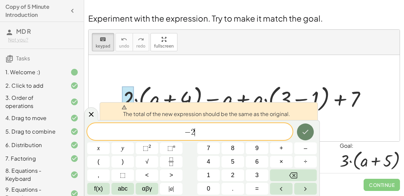
click at [304, 131] on icon "Done" at bounding box center [306, 132] width 8 height 8
click at [92, 114] on icon at bounding box center [91, 114] width 5 height 5
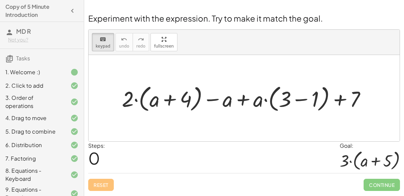
click at [134, 99] on div at bounding box center [247, 98] width 257 height 32
click at [121, 99] on div at bounding box center [247, 98] width 257 height 32
click at [131, 101] on div at bounding box center [128, 98] width 12 height 25
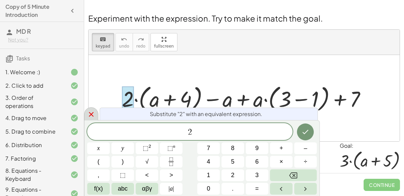
click at [90, 116] on icon at bounding box center [91, 114] width 5 height 5
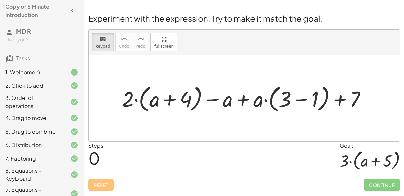
drag, startPoint x: 225, startPoint y: 98, endPoint x: 258, endPoint y: 99, distance: 33.4
drag, startPoint x: 221, startPoint y: 99, endPoint x: 250, endPoint y: 101, distance: 29.1
click at [240, 53] on div "keyboard keypad undo [PERSON_NAME] redo fullscreen" at bounding box center [244, 42] width 311 height 25
drag, startPoint x: 259, startPoint y: 105, endPoint x: 242, endPoint y: 104, distance: 17.2
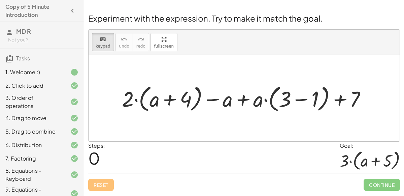
click at [242, 104] on div at bounding box center [247, 98] width 257 height 32
click at [126, 103] on div at bounding box center [128, 98] width 12 height 25
